Goal: Task Accomplishment & Management: Manage account settings

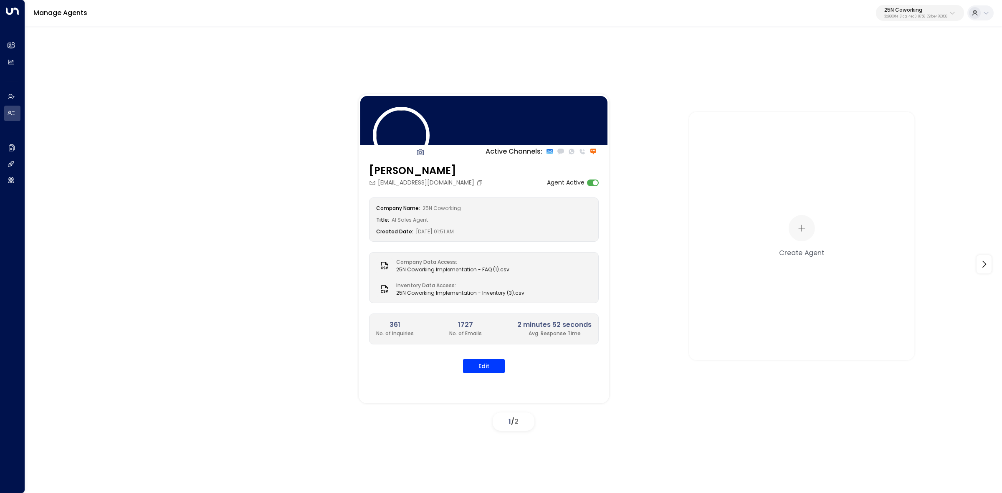
click at [908, 9] on p "25N Coworking" at bounding box center [915, 10] width 63 height 5
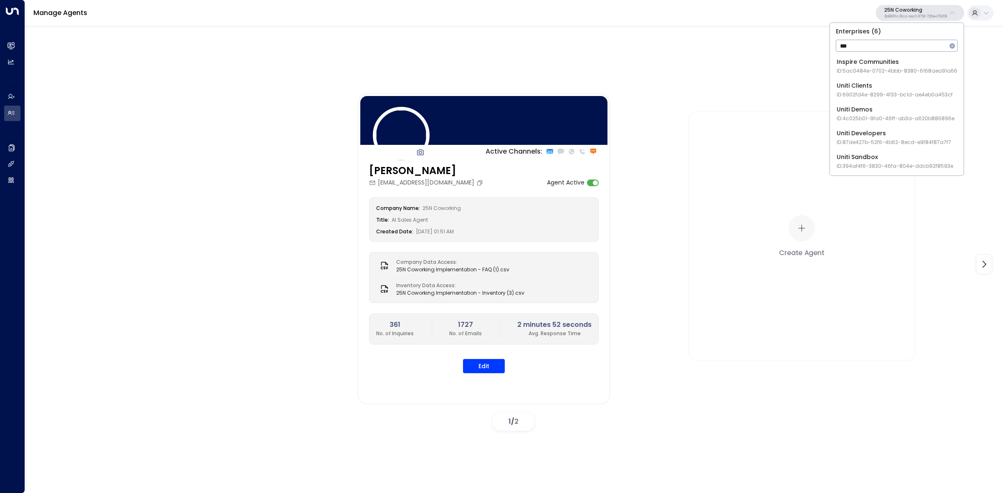
type input "***"
click at [843, 112] on div "Uniti Demos ID: 4c025b01-9fa0-46ff-ab3a-a620b886896e" at bounding box center [895, 113] width 118 height 17
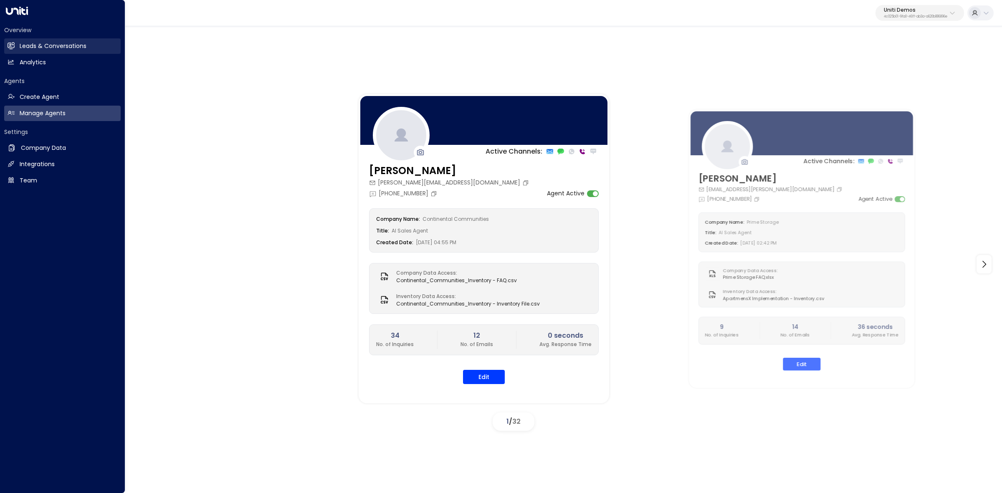
click at [13, 48] on icon at bounding box center [11, 45] width 7 height 7
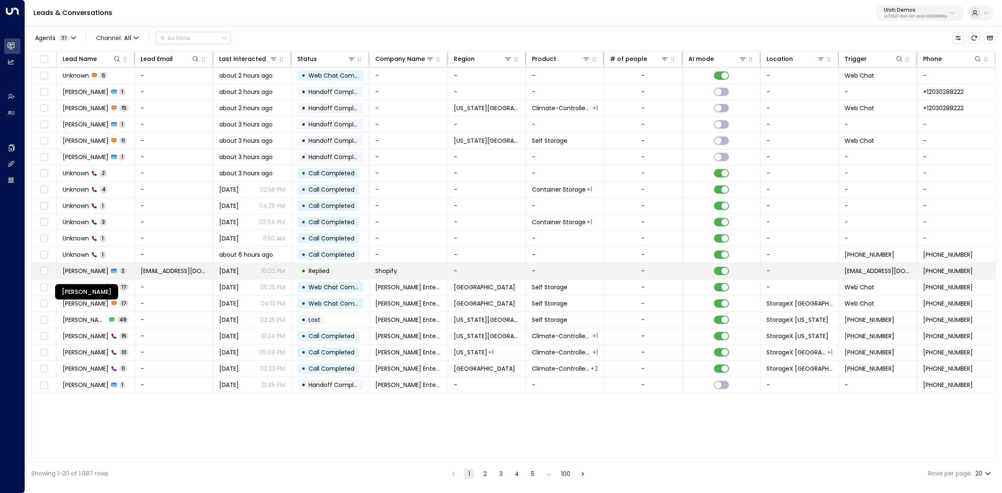
click at [86, 270] on span "[PERSON_NAME]" at bounding box center [86, 271] width 46 height 8
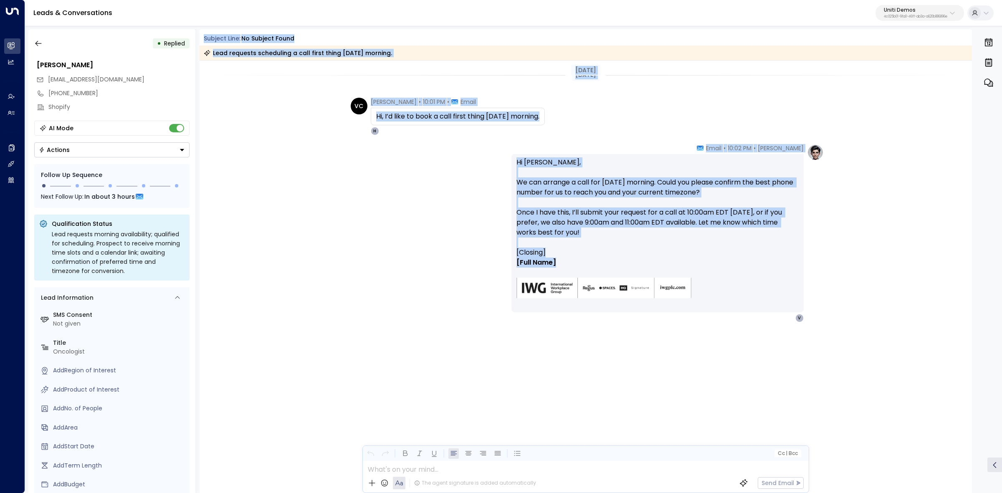
drag, startPoint x: 205, startPoint y: 36, endPoint x: 720, endPoint y: 265, distance: 563.7
click at [720, 265] on div "Subject Line: No subject found Lead requests scheduling a call first thing [DAT…" at bounding box center [585, 261] width 773 height 464
copy div "Subject Line: No subject found Lead requests scheduling a call first thing [DAT…"
click at [34, 44] on icon "button" at bounding box center [38, 43] width 8 height 8
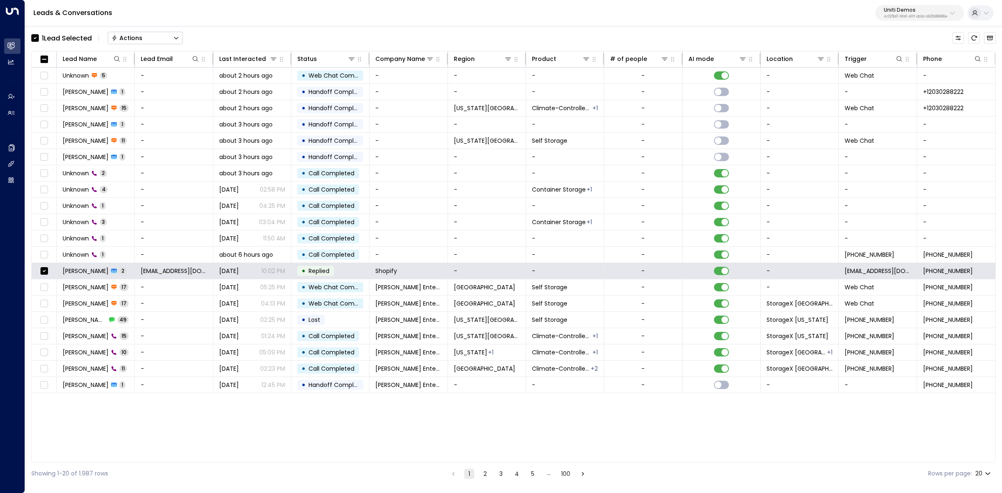
click at [163, 35] on button "Actions" at bounding box center [145, 38] width 75 height 13
click at [140, 93] on span "Archive Lead" at bounding box center [131, 93] width 39 height 9
